Goal: Download file/media

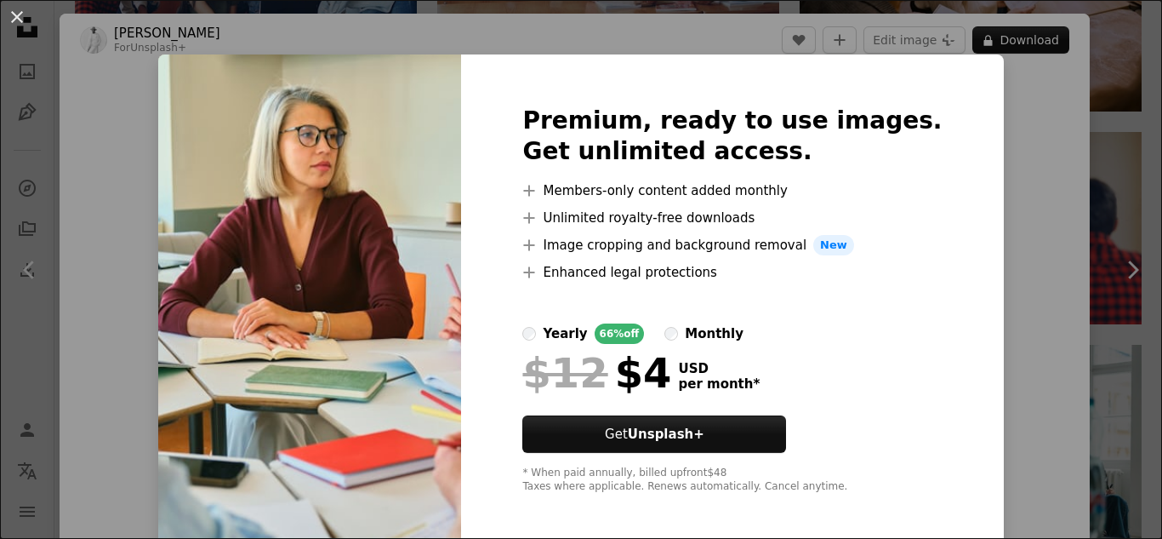
scroll to position [4003, 0]
click at [995, 248] on div "An X shape Premium, ready to use images. Get unlimited access. A plus sign Memb…" at bounding box center [581, 269] width 1162 height 539
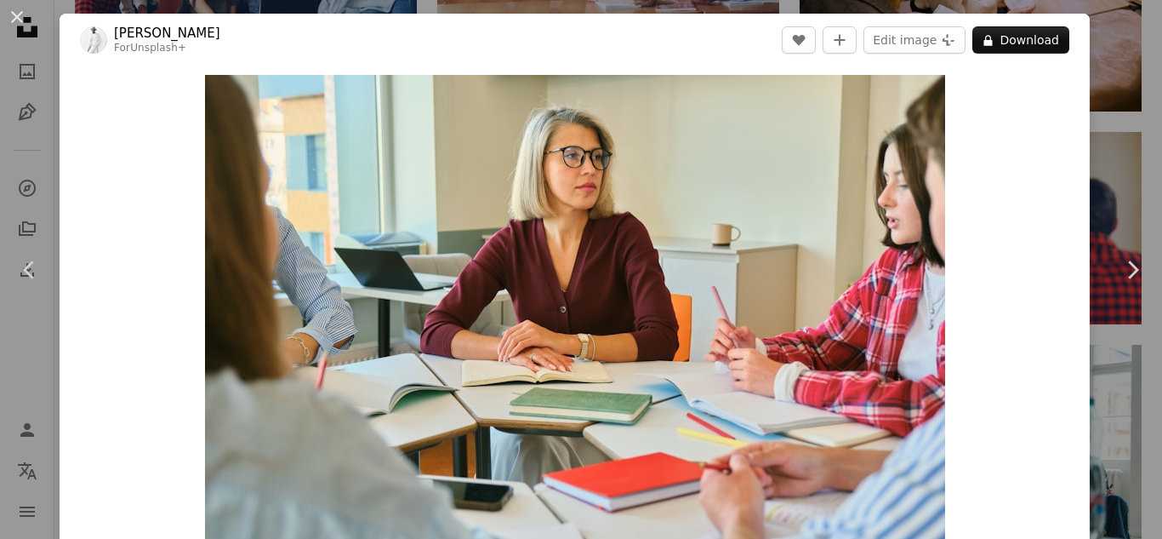
click at [1127, 135] on div "An X shape Chevron left Chevron right [PERSON_NAME] For Unsplash+ A heart A plu…" at bounding box center [581, 269] width 1162 height 539
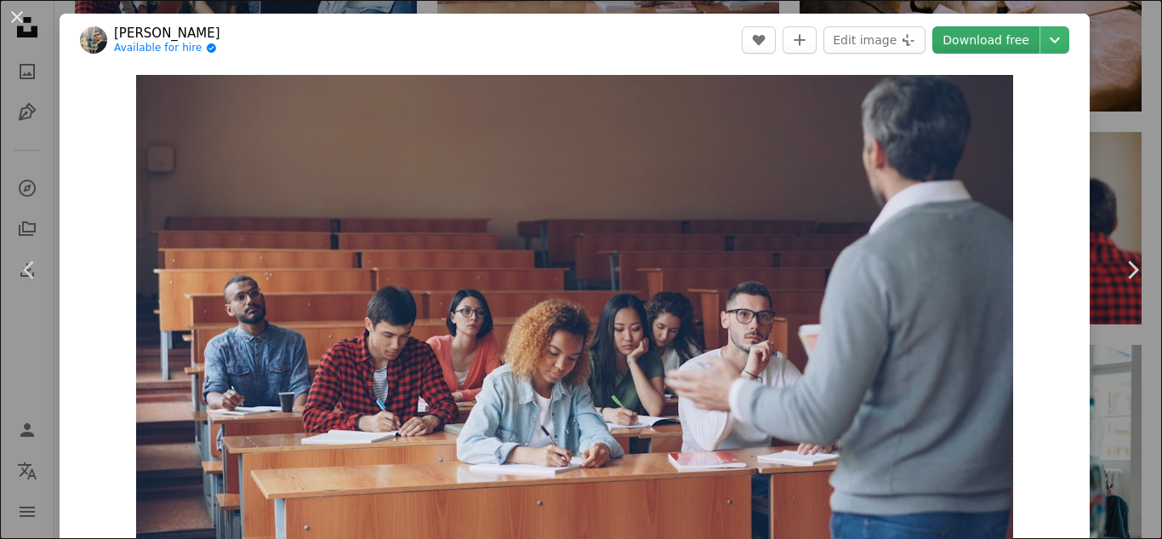
click at [982, 36] on link "Download free" at bounding box center [986, 39] width 107 height 27
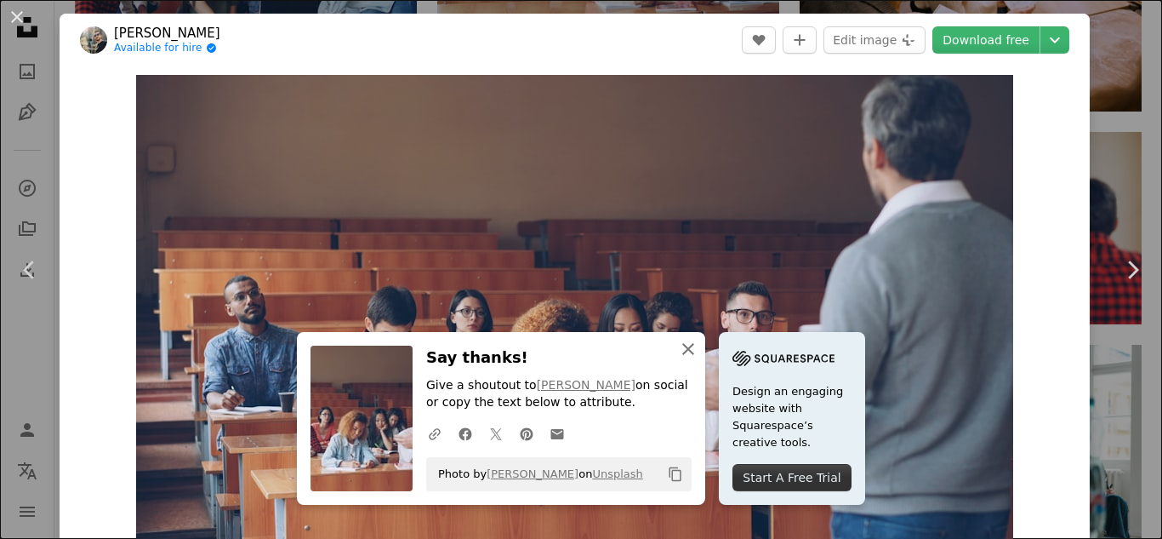
click at [682, 344] on icon "button" at bounding box center [688, 349] width 12 height 12
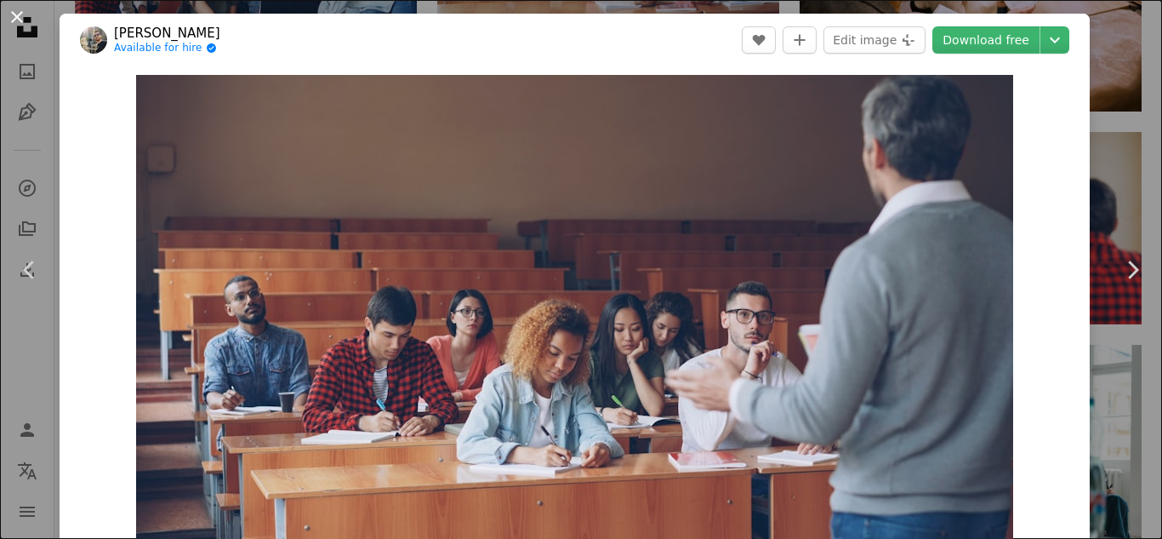
click at [14, 10] on button "An X shape" at bounding box center [17, 17] width 20 height 20
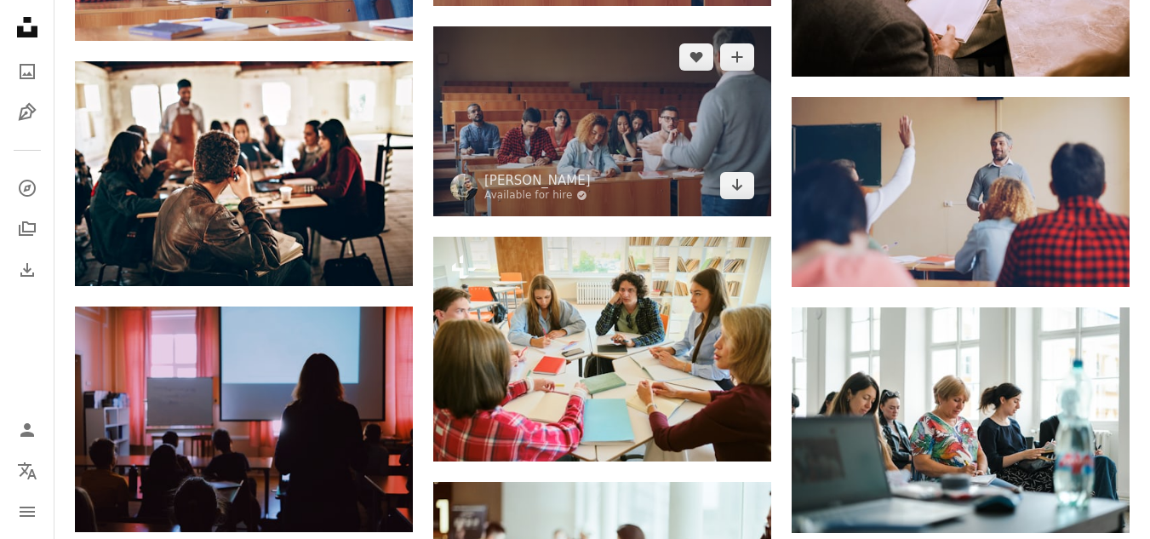
click at [660, 139] on img at bounding box center [602, 121] width 338 height 190
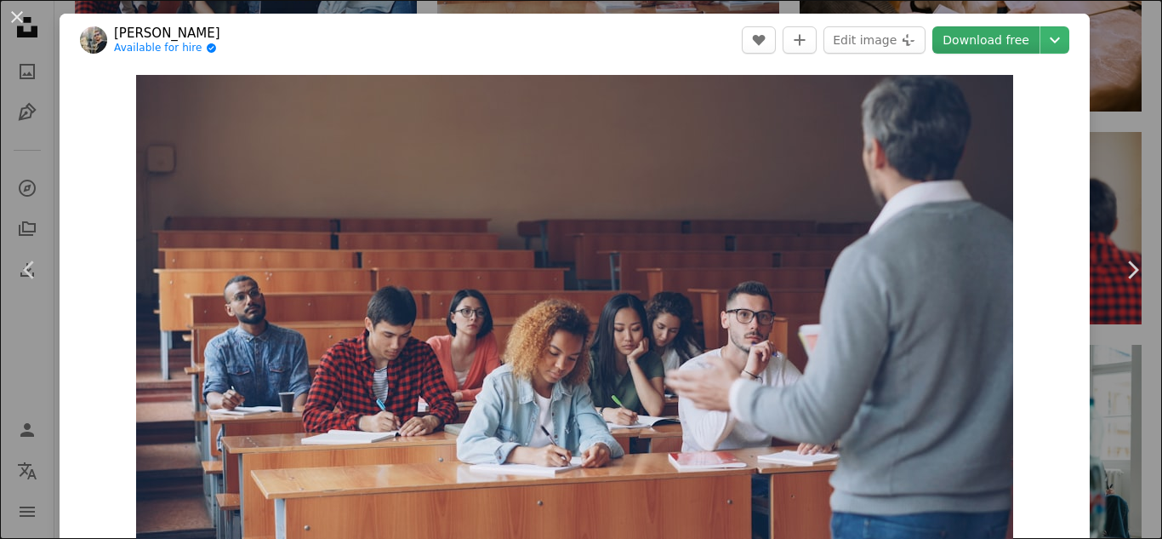
click at [967, 30] on link "Download free" at bounding box center [986, 39] width 107 height 27
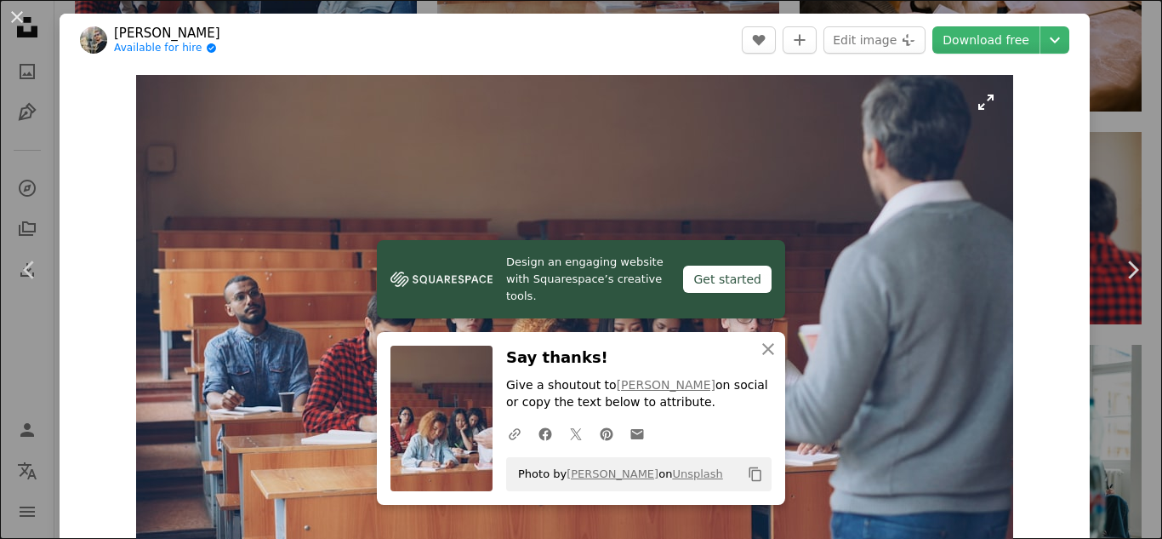
click at [898, 206] on img "Zoom in on this image" at bounding box center [574, 322] width 877 height 494
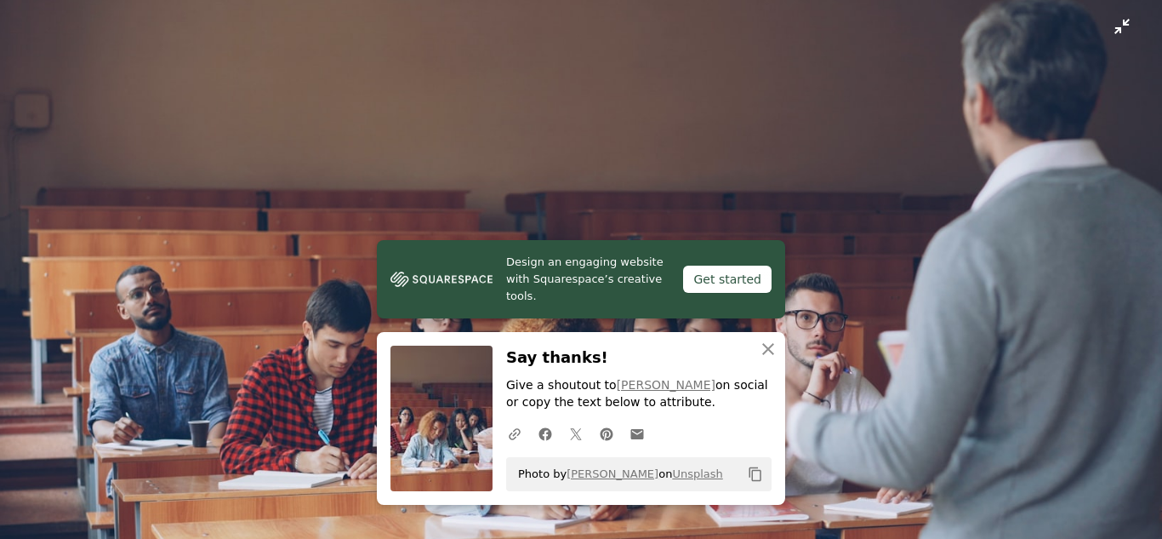
scroll to position [51, 0]
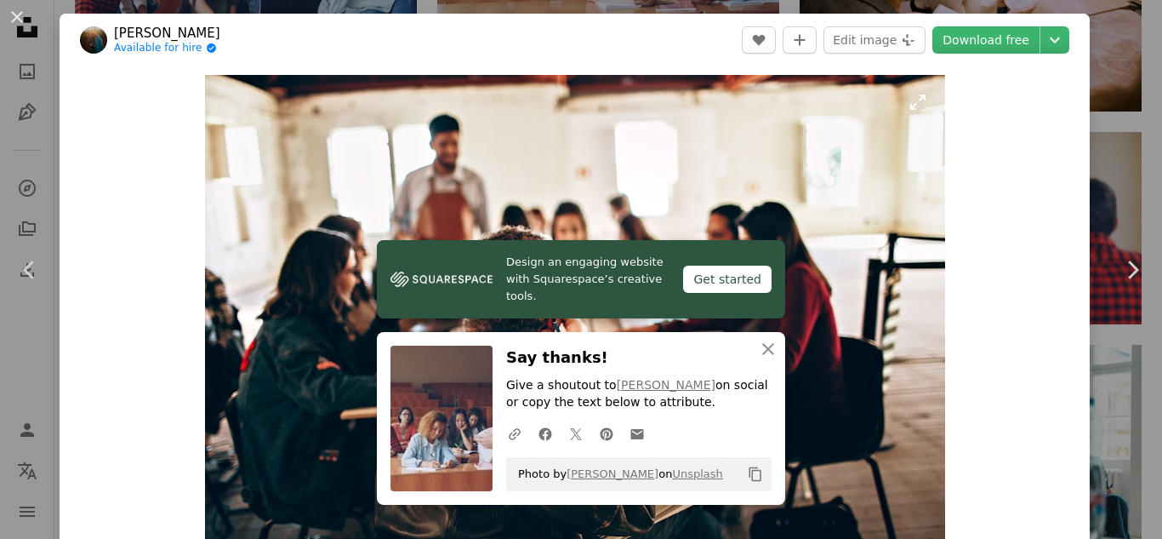
click at [825, 295] on img "Zoom in on this image" at bounding box center [575, 322] width 740 height 494
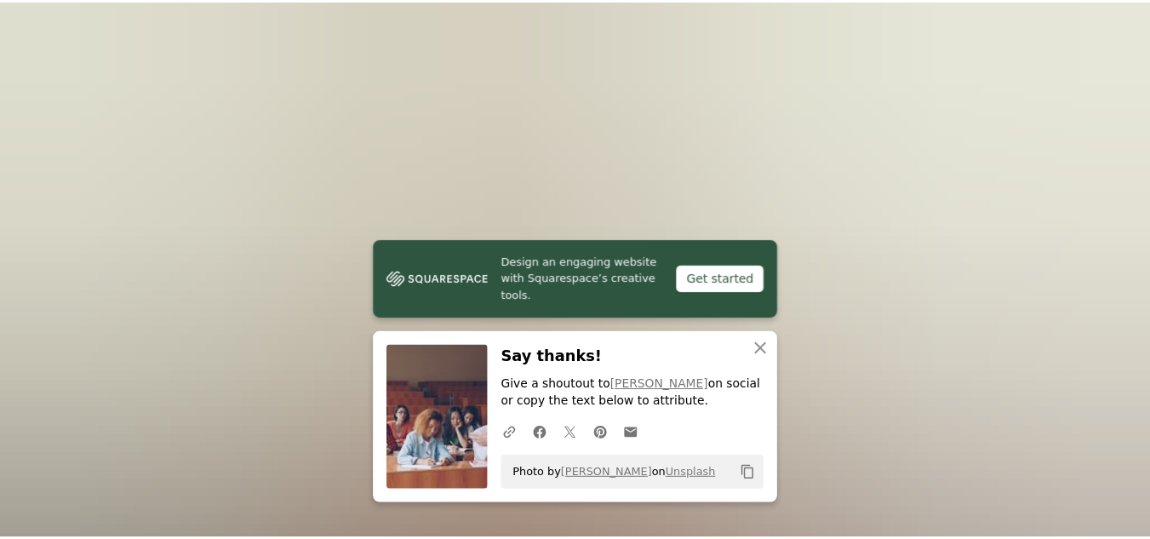
scroll to position [111, 0]
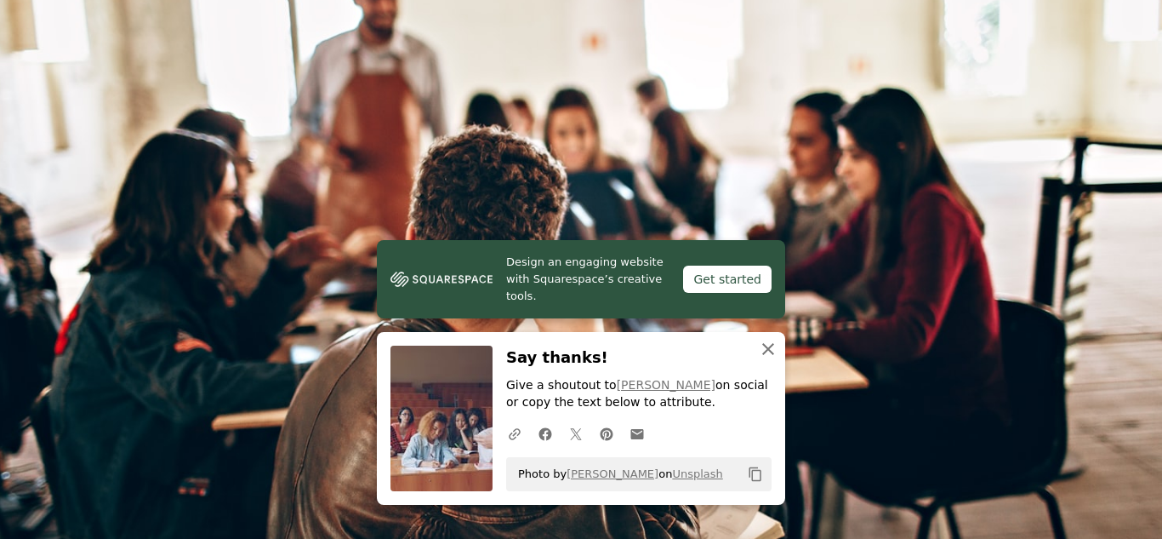
click at [762, 346] on icon "button" at bounding box center [768, 349] width 12 height 12
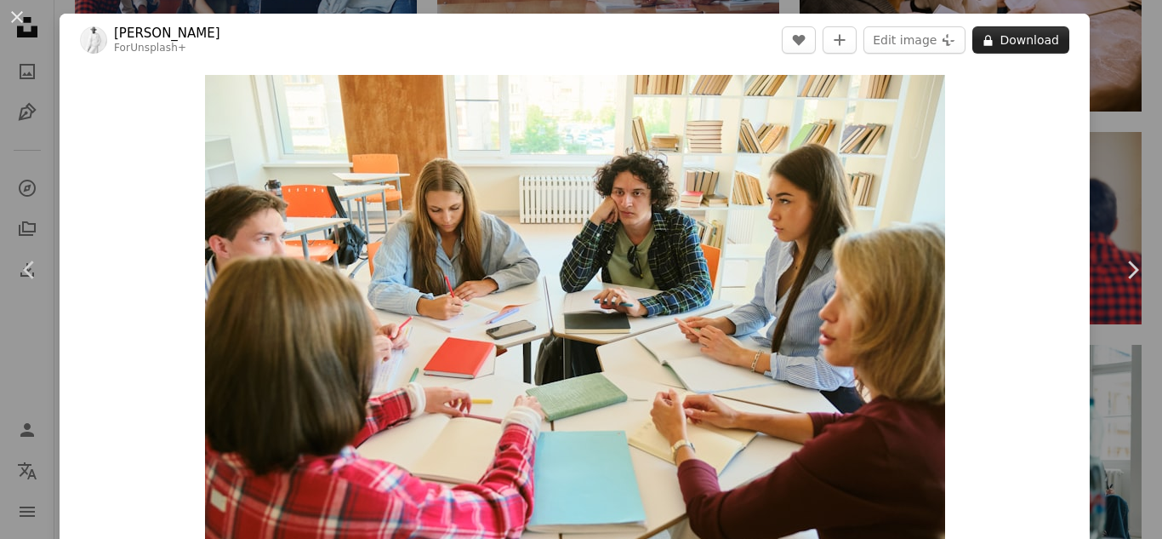
click at [1002, 38] on button "A lock Download" at bounding box center [1021, 39] width 97 height 27
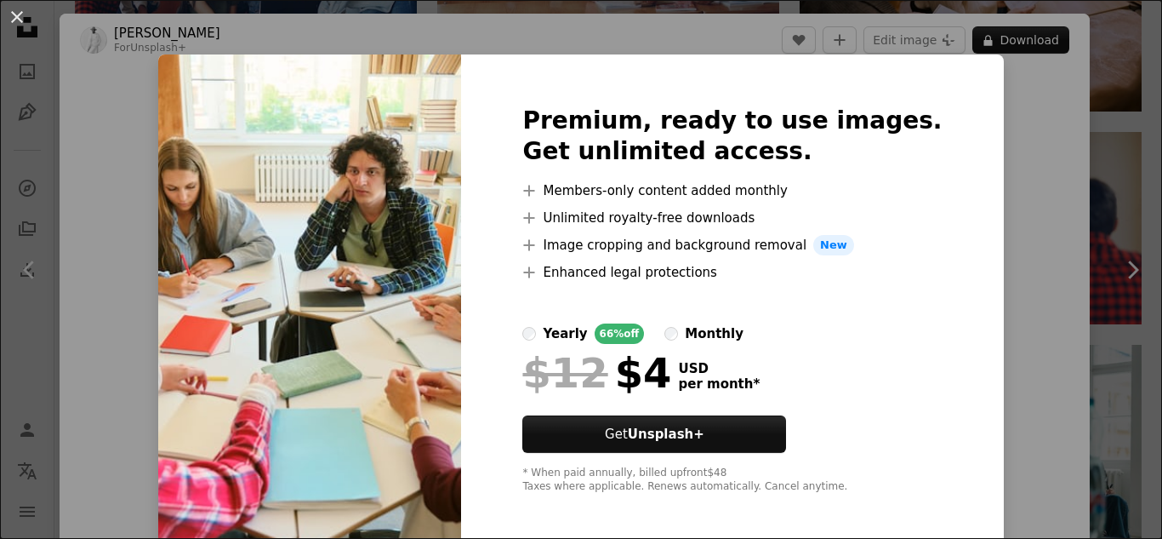
click at [1082, 125] on div "An X shape Premium, ready to use images. Get unlimited access. A plus sign Memb…" at bounding box center [581, 269] width 1162 height 539
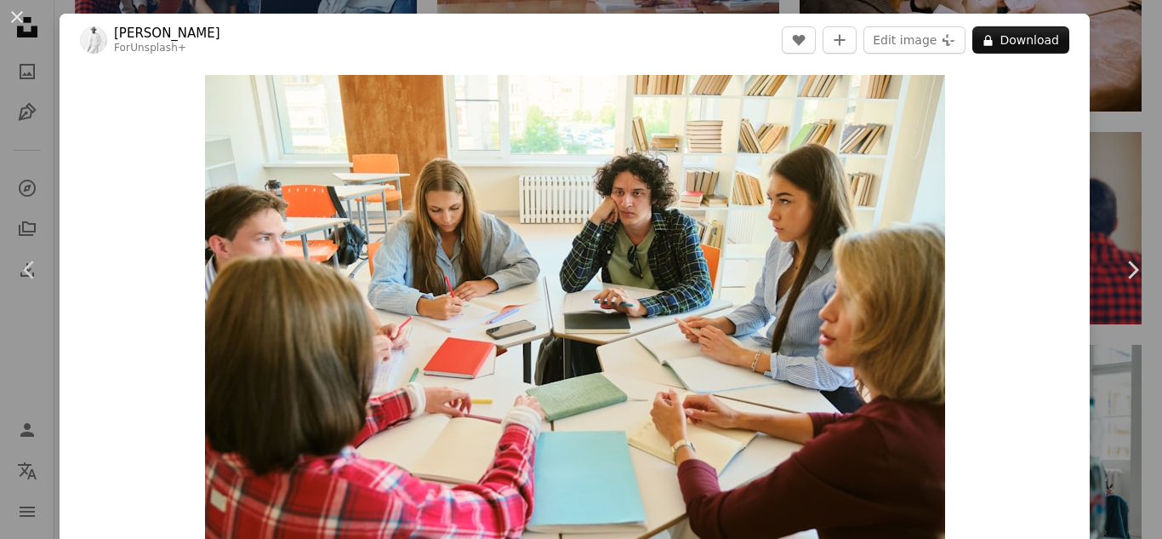
click at [1108, 123] on div "An X shape Chevron left Chevron right [PERSON_NAME] For Unsplash+ A heart A plu…" at bounding box center [581, 269] width 1162 height 539
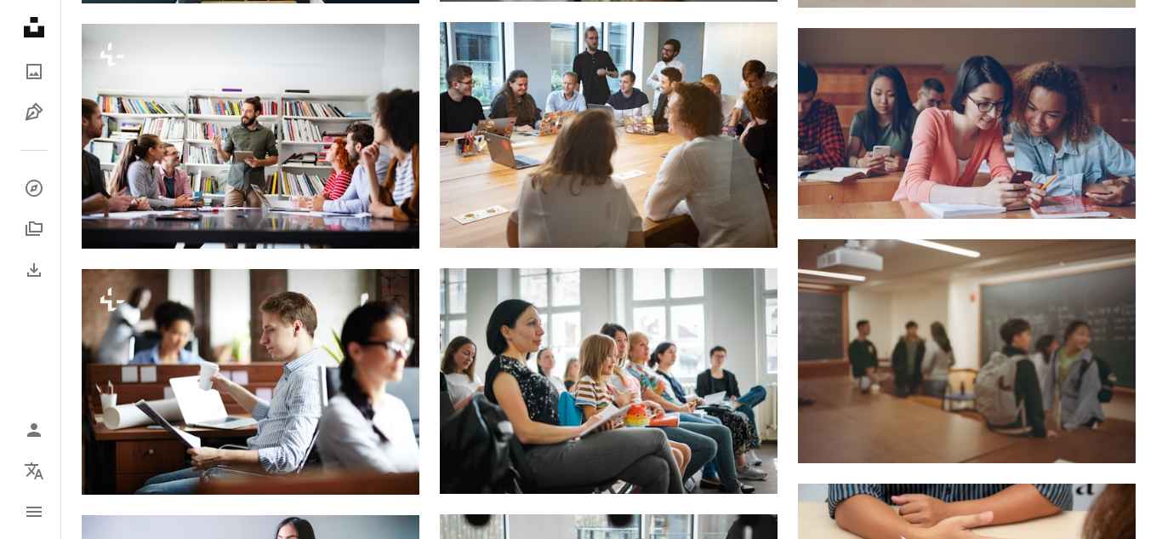
scroll to position [6370, 0]
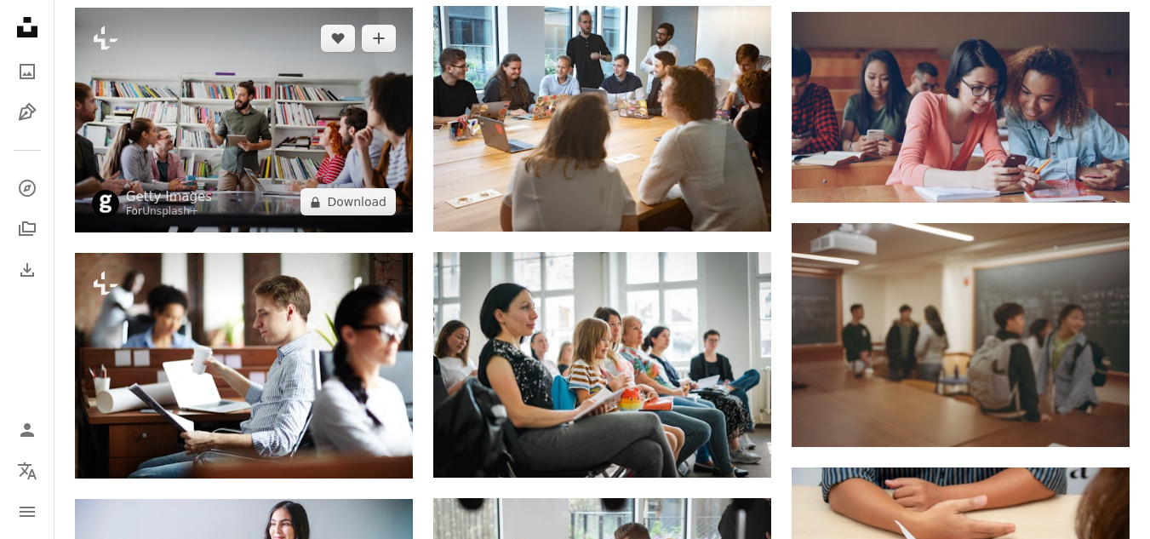
click at [315, 117] on img at bounding box center [244, 120] width 338 height 225
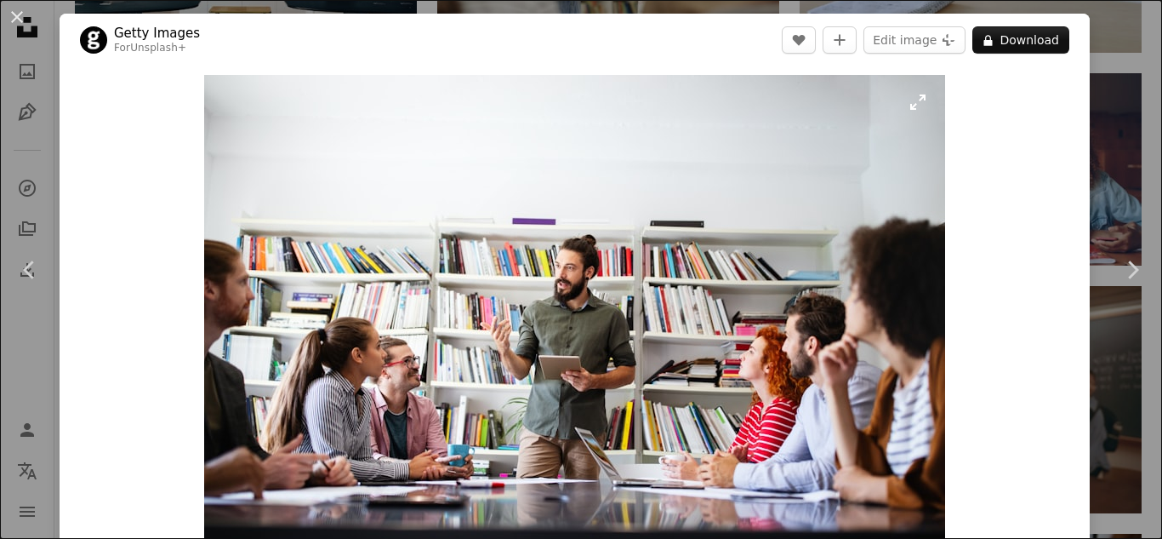
drag, startPoint x: 573, startPoint y: 280, endPoint x: 774, endPoint y: 148, distance: 241.0
click at [774, 148] on img "Zoom in on this image" at bounding box center [574, 322] width 741 height 494
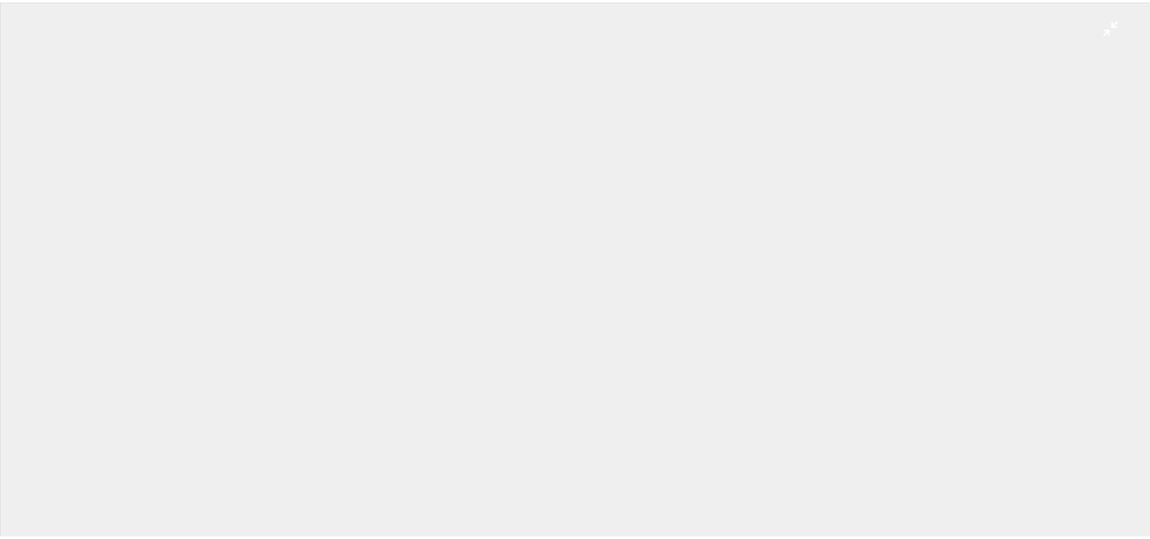
scroll to position [111, 0]
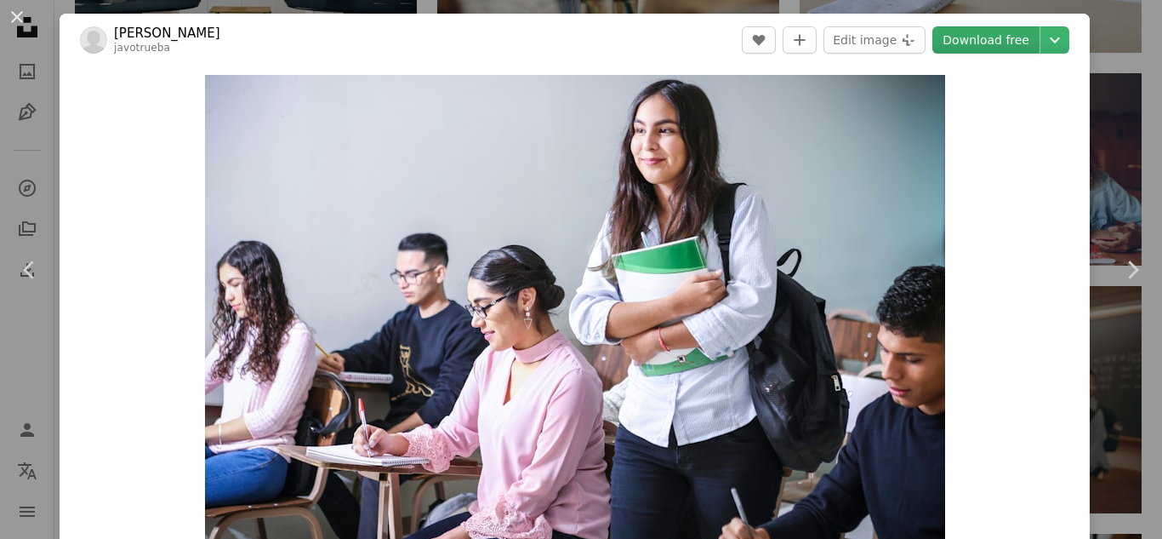
click at [996, 40] on link "Download free" at bounding box center [986, 39] width 107 height 27
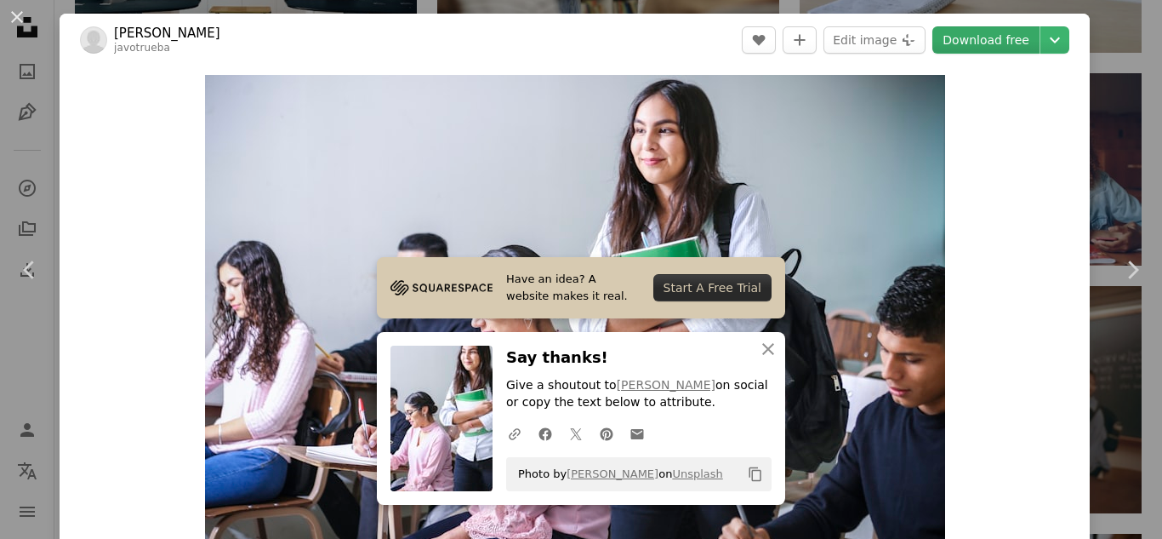
click at [996, 40] on link "Download free" at bounding box center [986, 39] width 107 height 27
click at [1101, 101] on div "An X shape Chevron left Chevron right [PERSON_NAME] javotrueba A heart A plus s…" at bounding box center [581, 269] width 1162 height 539
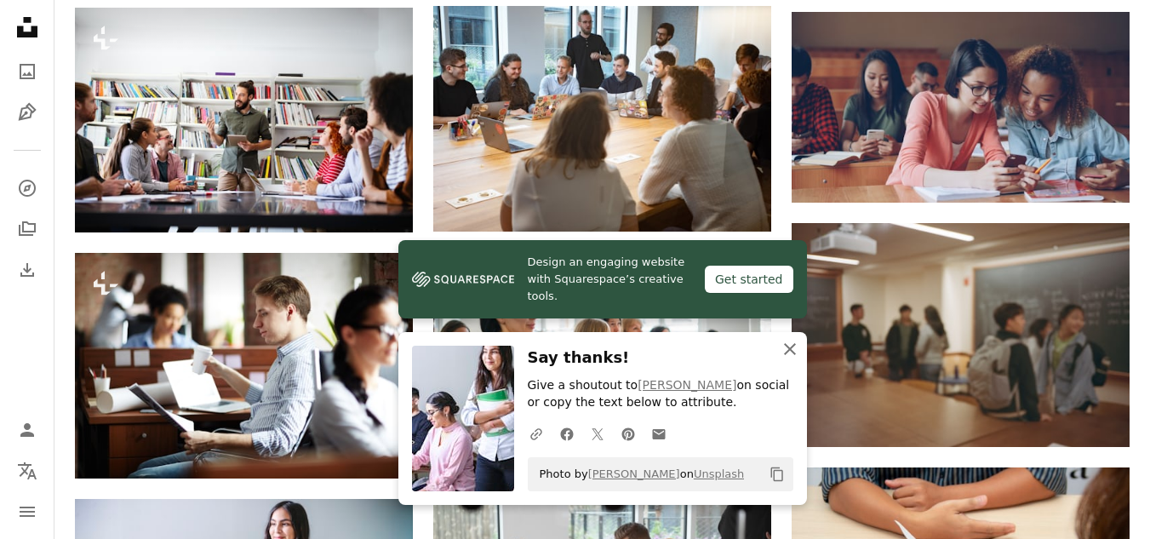
click at [792, 351] on icon "button" at bounding box center [790, 349] width 12 height 12
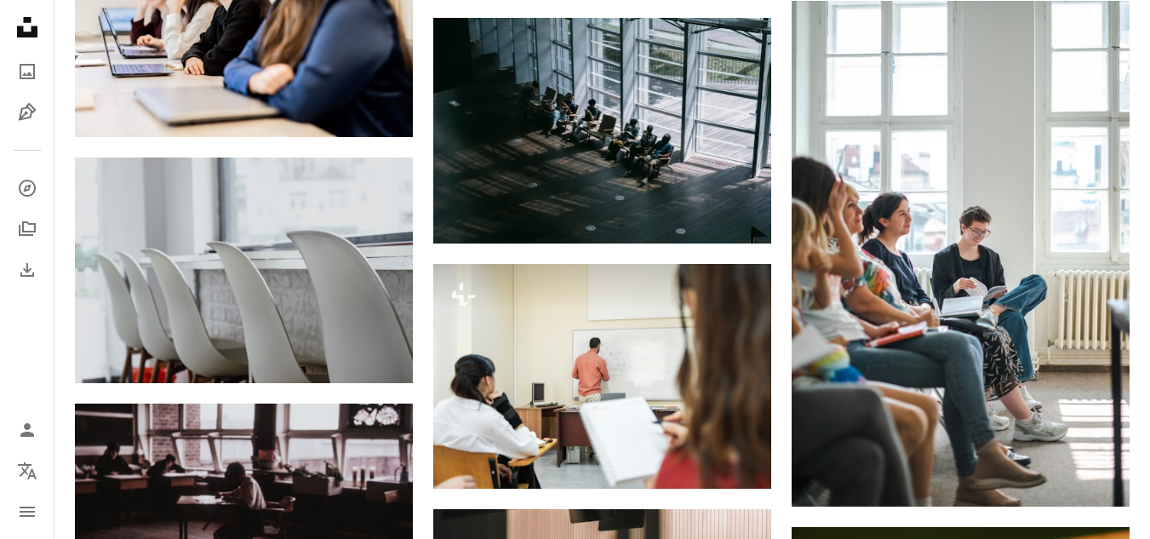
scroll to position [8636, 0]
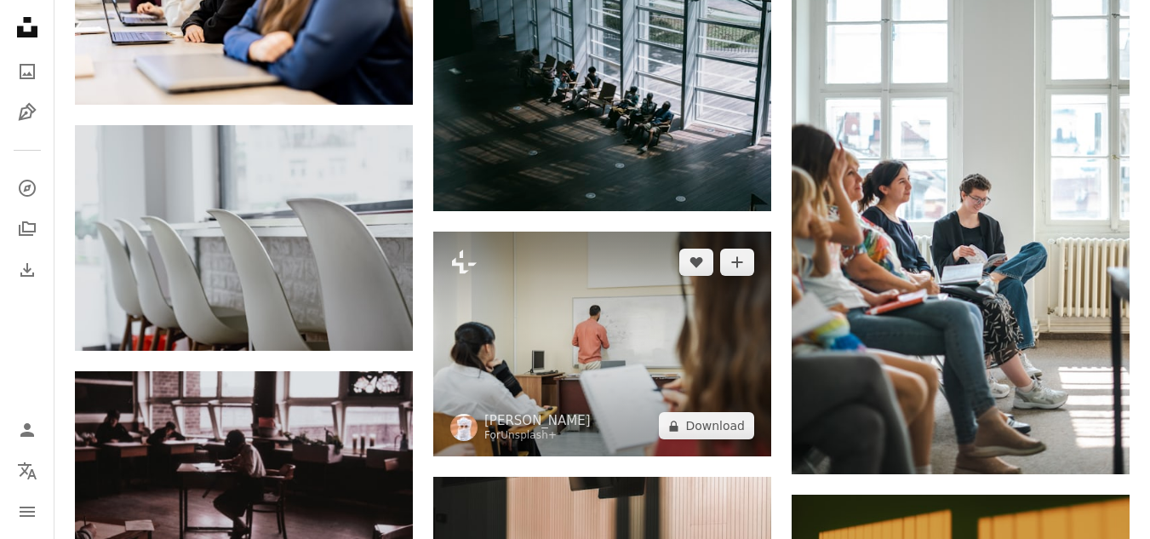
click at [624, 411] on img at bounding box center [602, 343] width 338 height 225
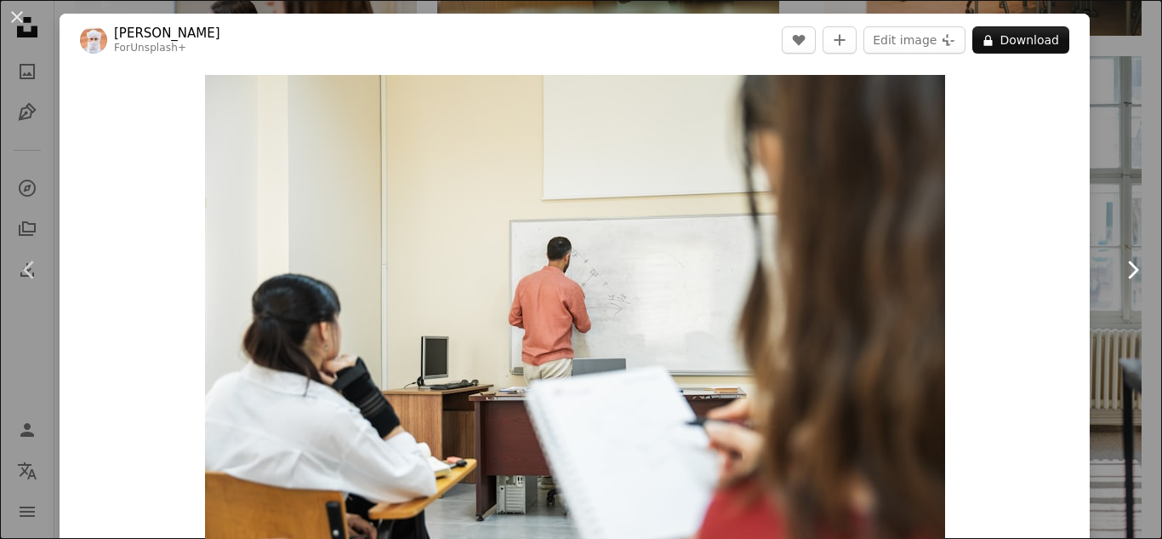
click at [1121, 271] on icon "Chevron right" at bounding box center [1132, 269] width 27 height 27
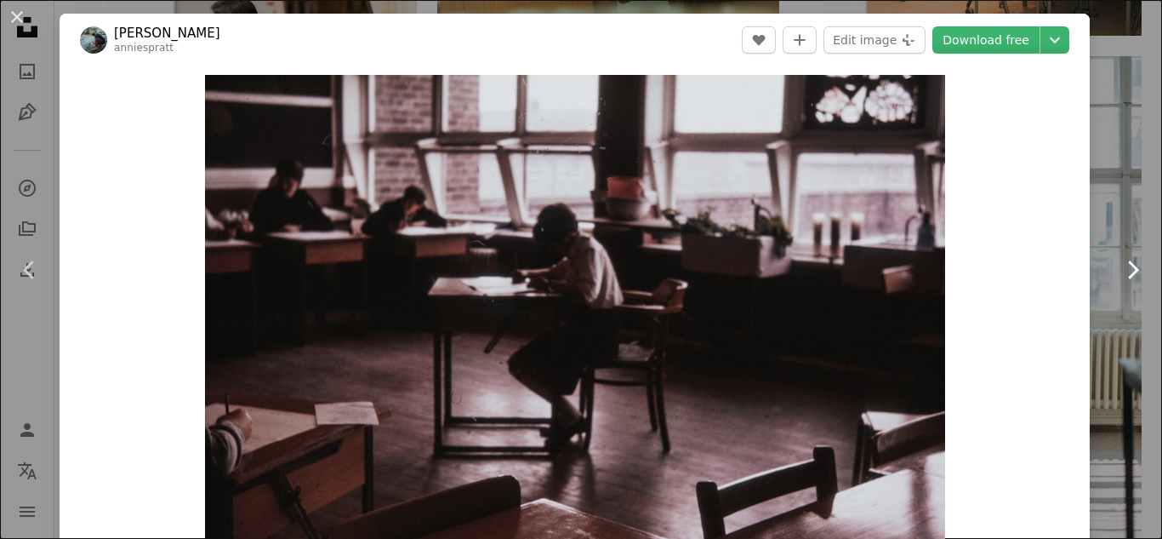
click at [1121, 271] on icon "Chevron right" at bounding box center [1132, 269] width 27 height 27
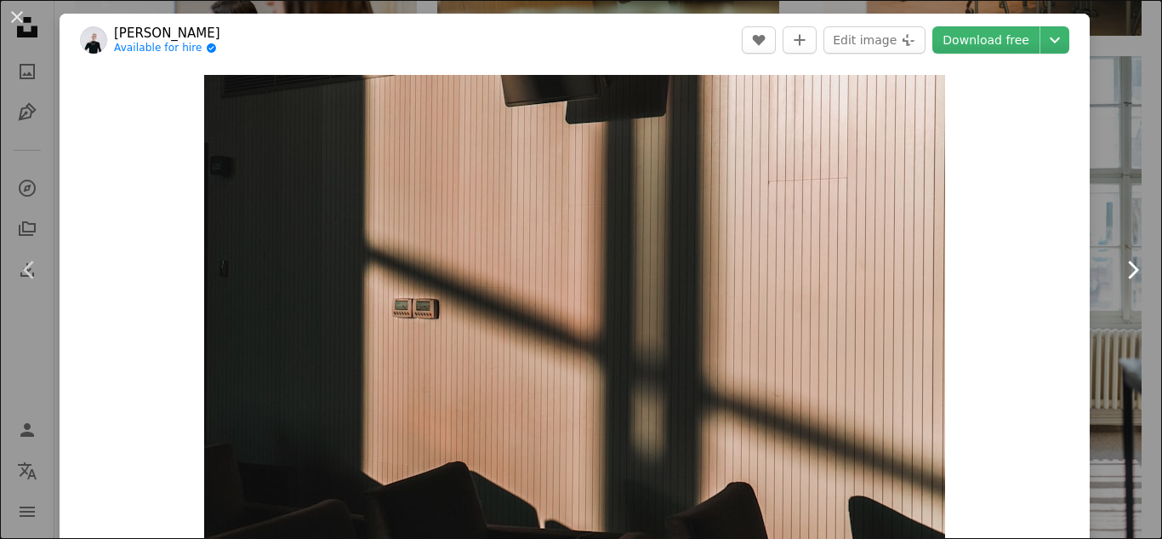
click at [1121, 271] on icon "Chevron right" at bounding box center [1132, 269] width 27 height 27
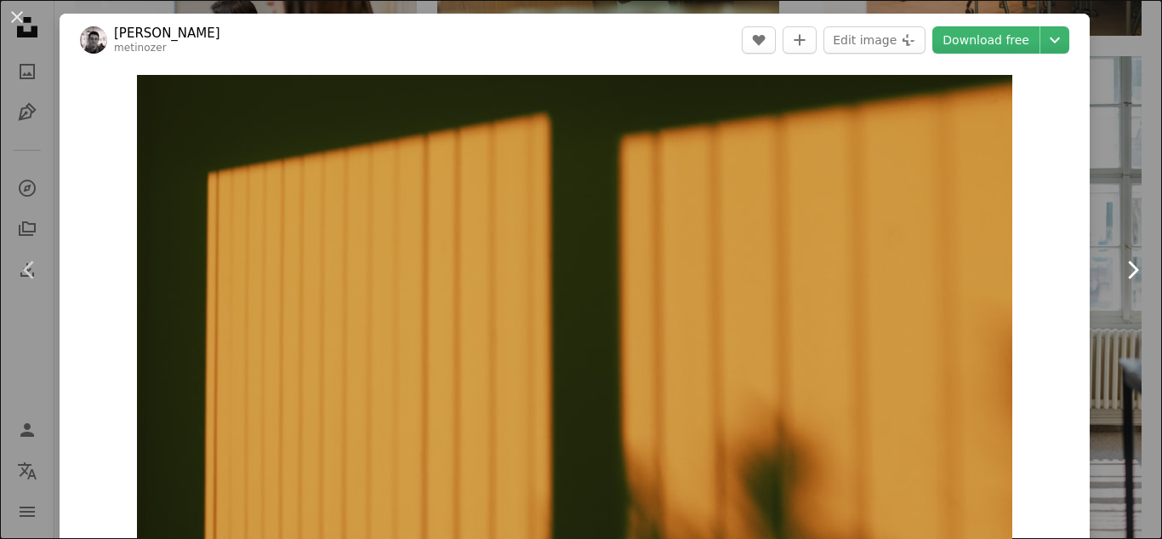
click at [1121, 271] on icon "Chevron right" at bounding box center [1132, 269] width 27 height 27
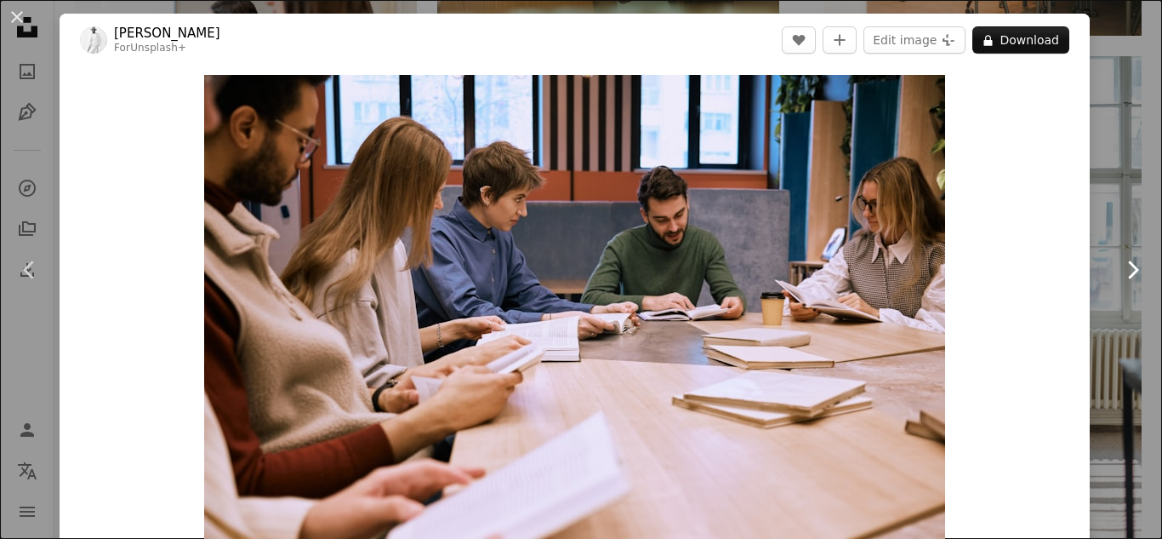
click at [1121, 271] on icon "Chevron right" at bounding box center [1132, 269] width 27 height 27
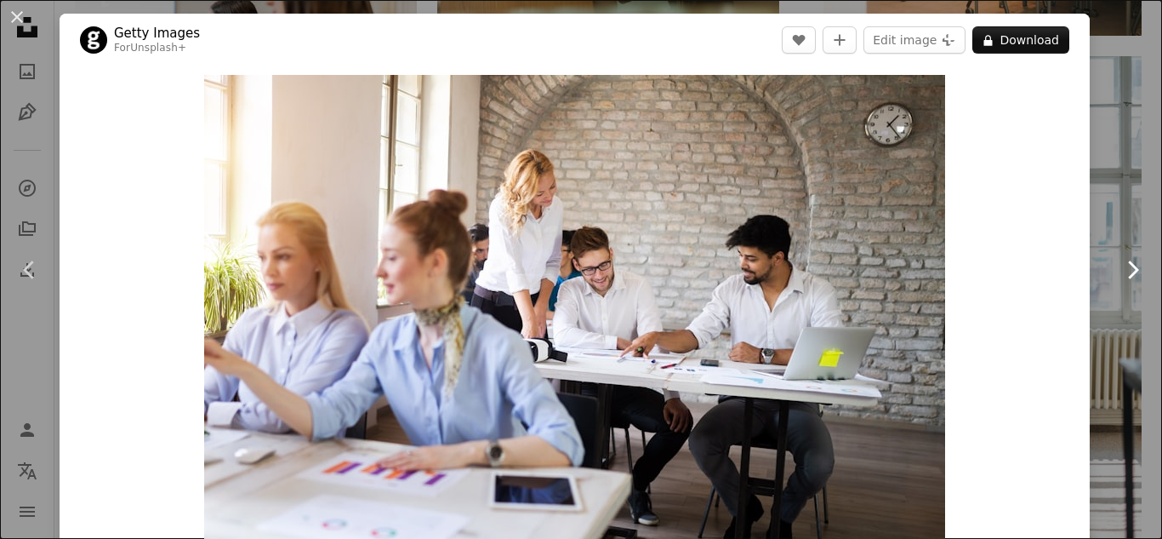
click at [1121, 271] on icon "Chevron right" at bounding box center [1132, 269] width 27 height 27
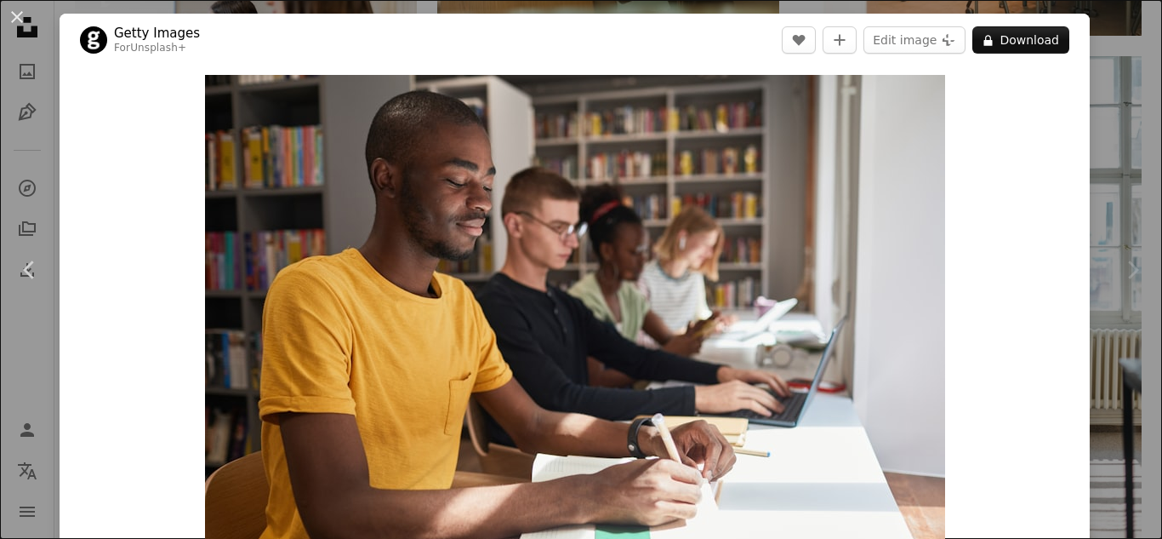
click at [1121, 271] on icon "Chevron right" at bounding box center [1132, 269] width 27 height 27
click at [20, 13] on button "An X shape" at bounding box center [17, 17] width 20 height 20
